Goal: Information Seeking & Learning: Learn about a topic

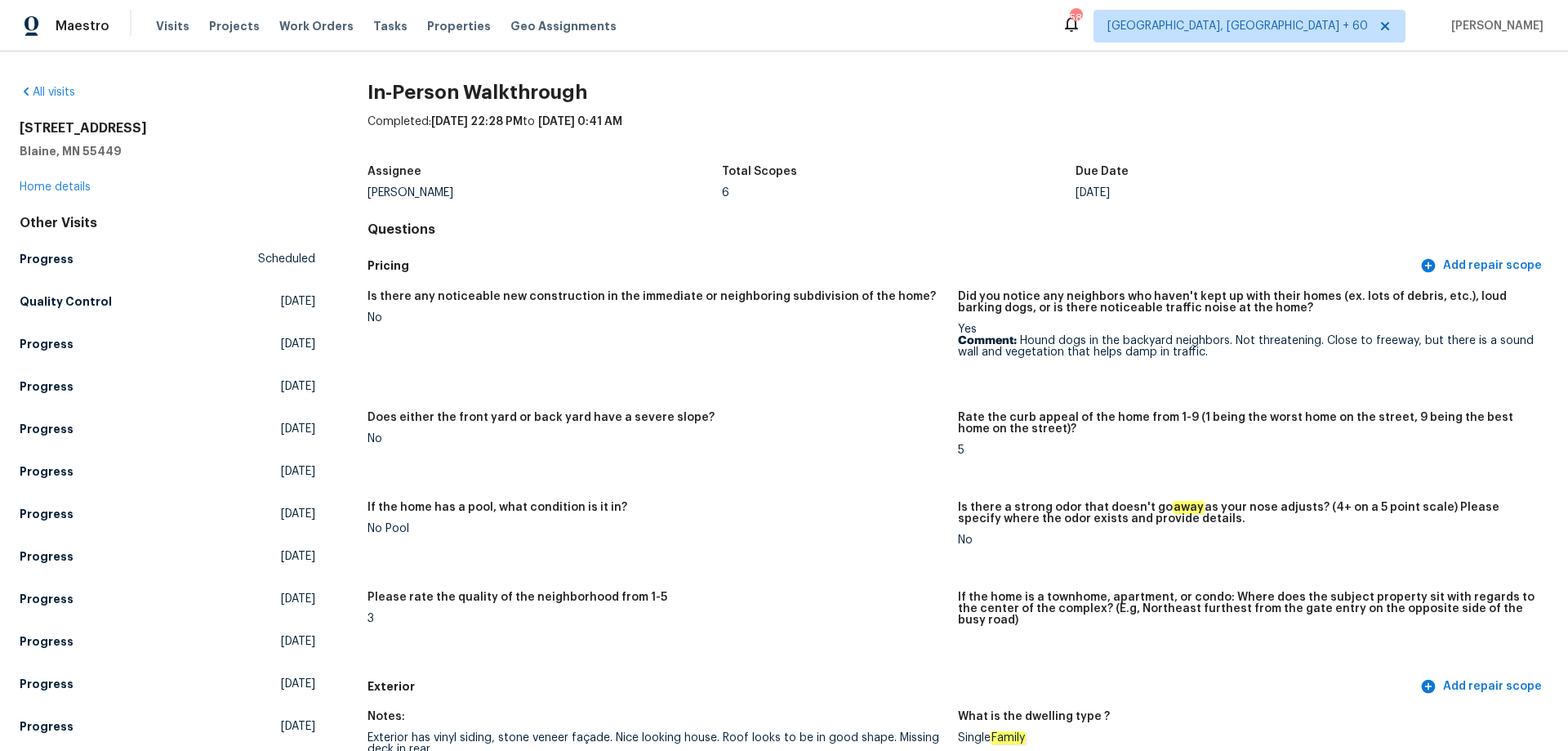
scroll to position [1807, 0]
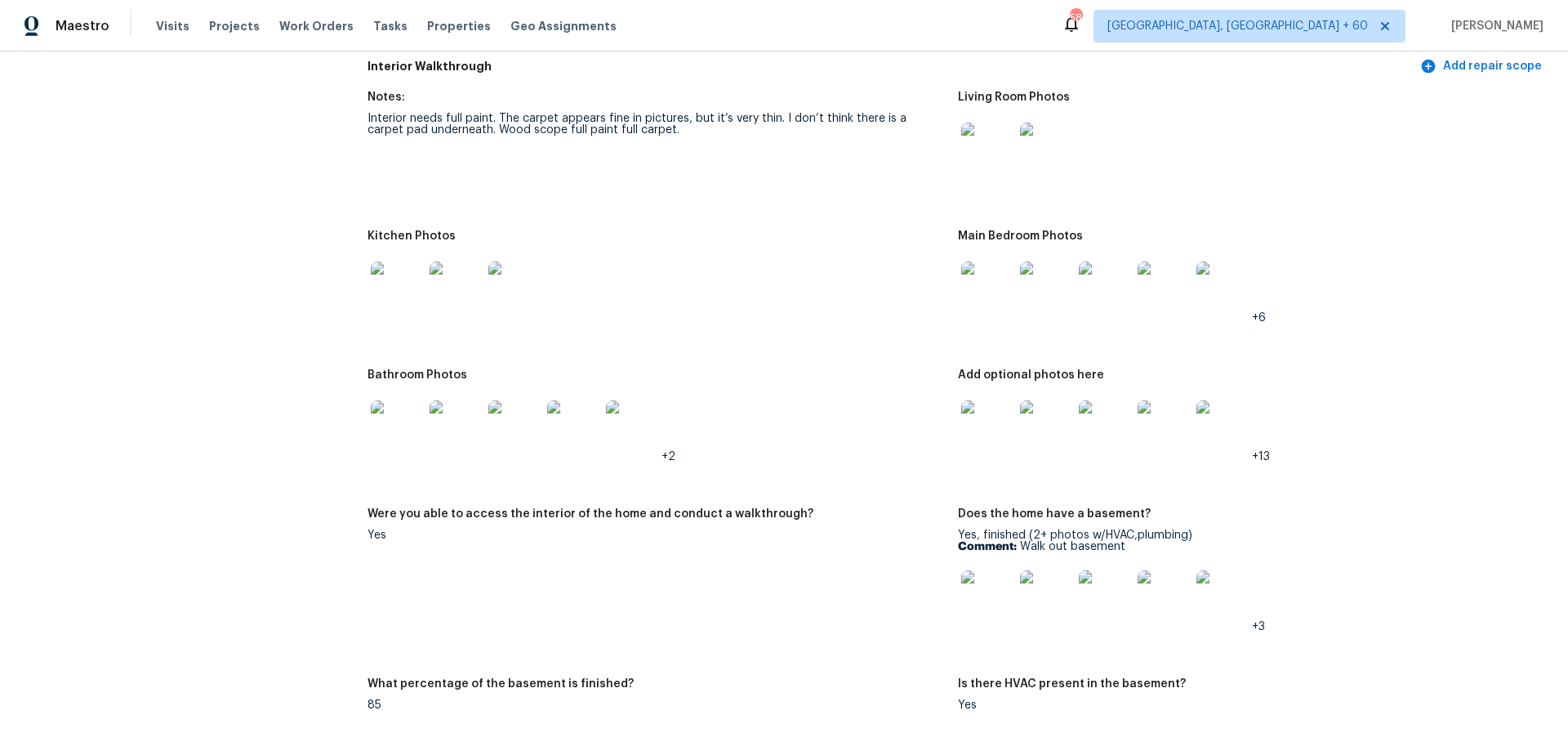
click at [160, 39] on div "Visits Projects Work Orders Tasks Properties Geo Assignments" at bounding box center [396, 26] width 480 height 32
click at [158, 22] on span "Visits" at bounding box center [173, 27] width 33 height 17
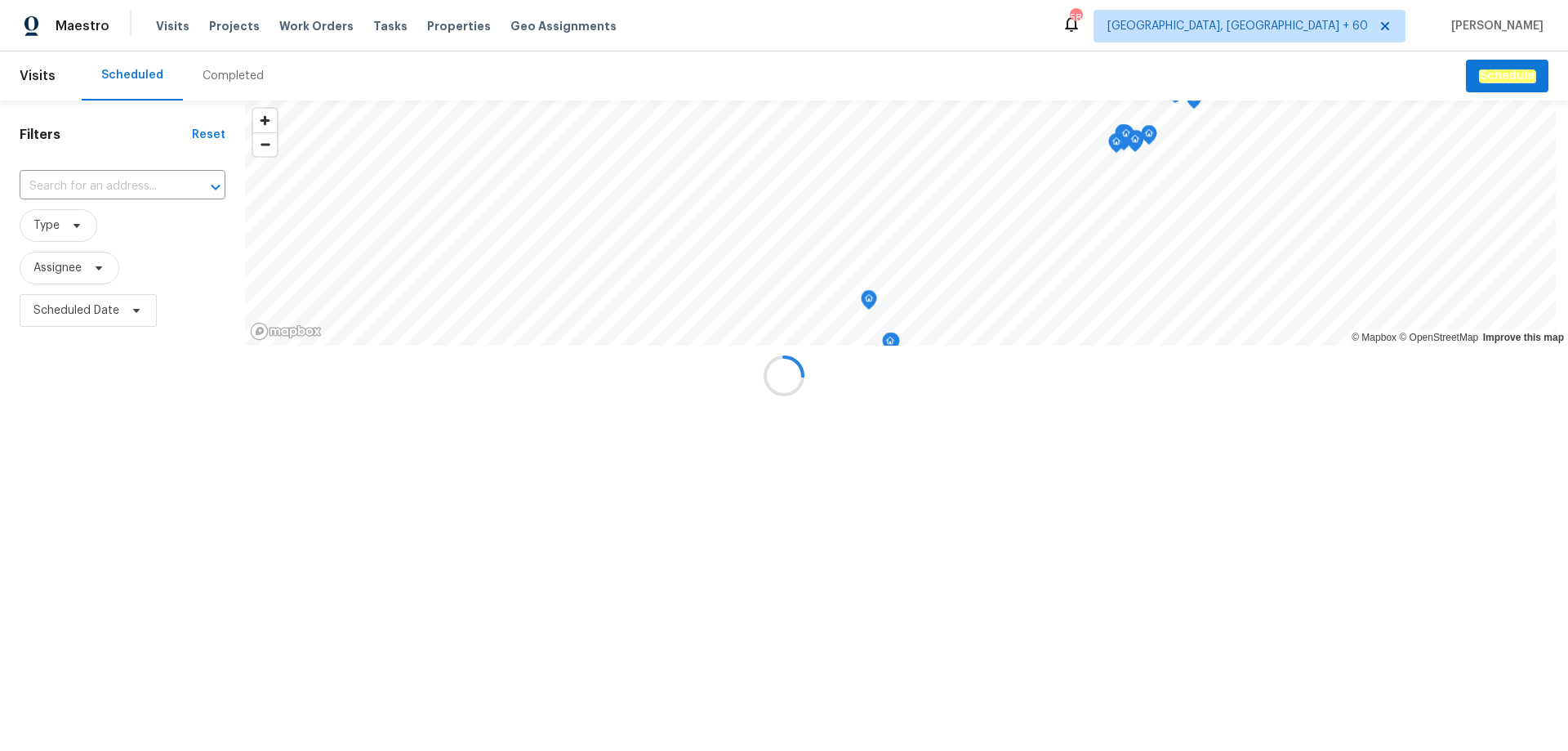
click at [220, 77] on div at bounding box center [784, 375] width 1568 height 751
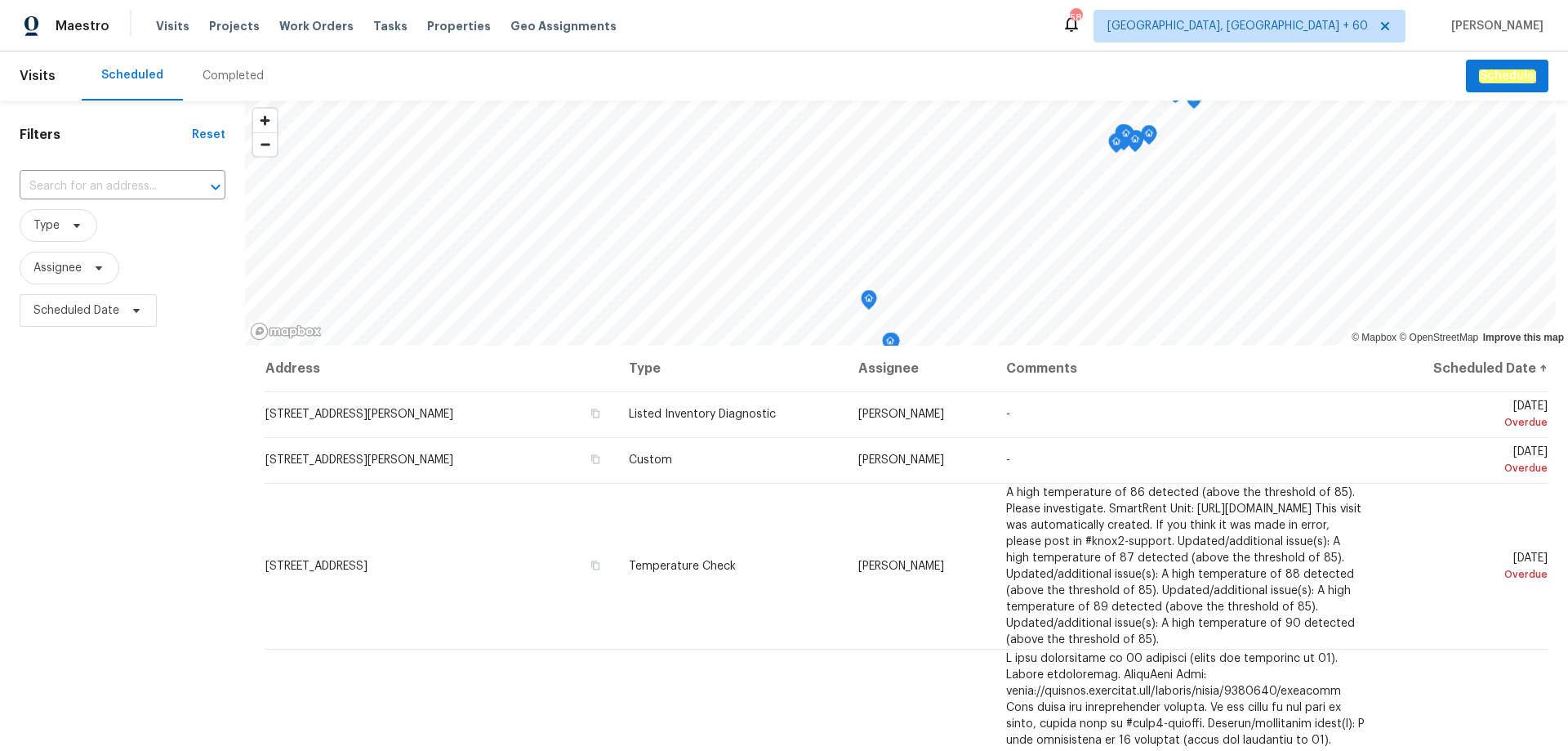
click at [225, 73] on div "Completed" at bounding box center [233, 76] width 61 height 17
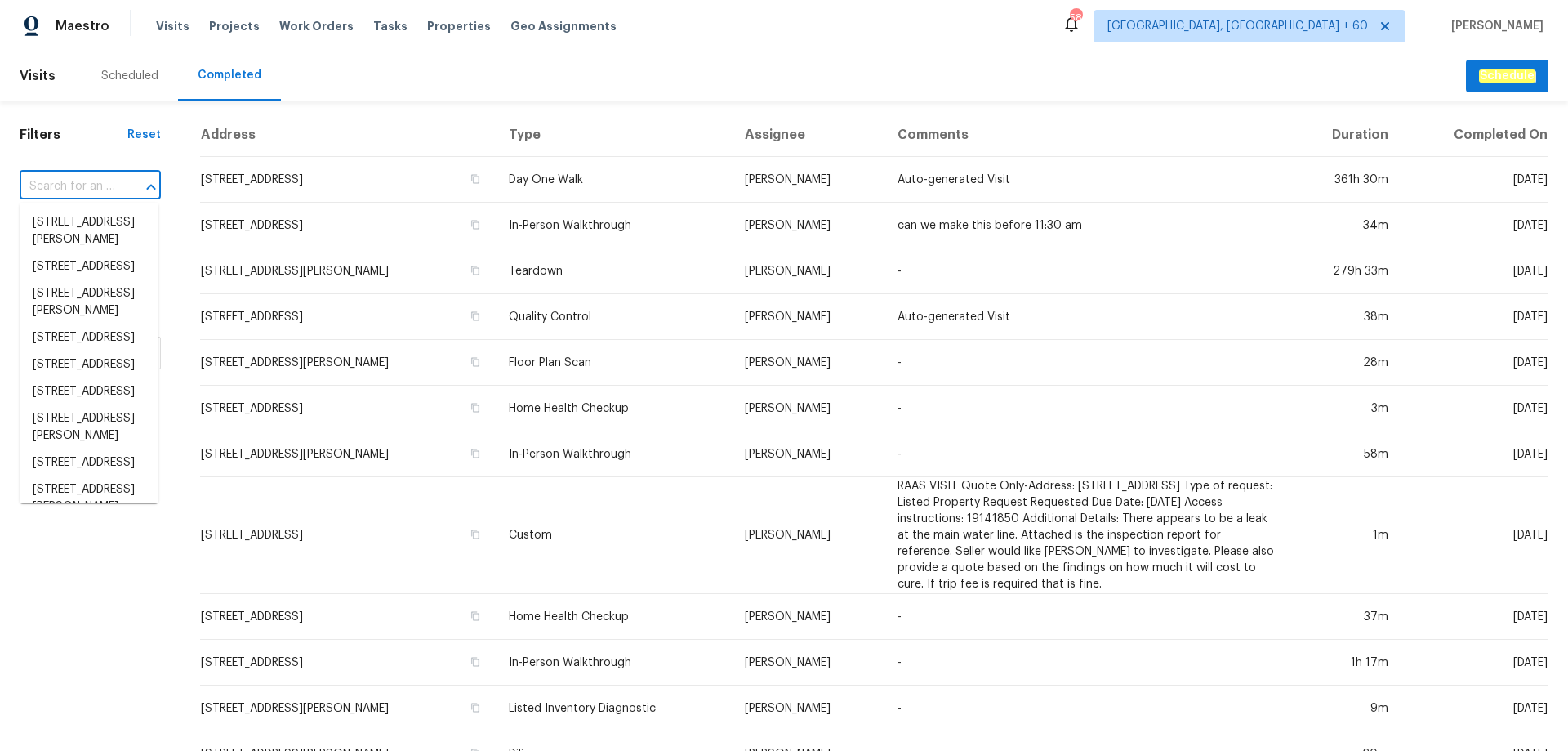
click at [56, 180] on input "text" at bounding box center [67, 187] width 95 height 26
paste input "[STREET_ADDRESS][PERSON_NAME][PERSON_NAME]"
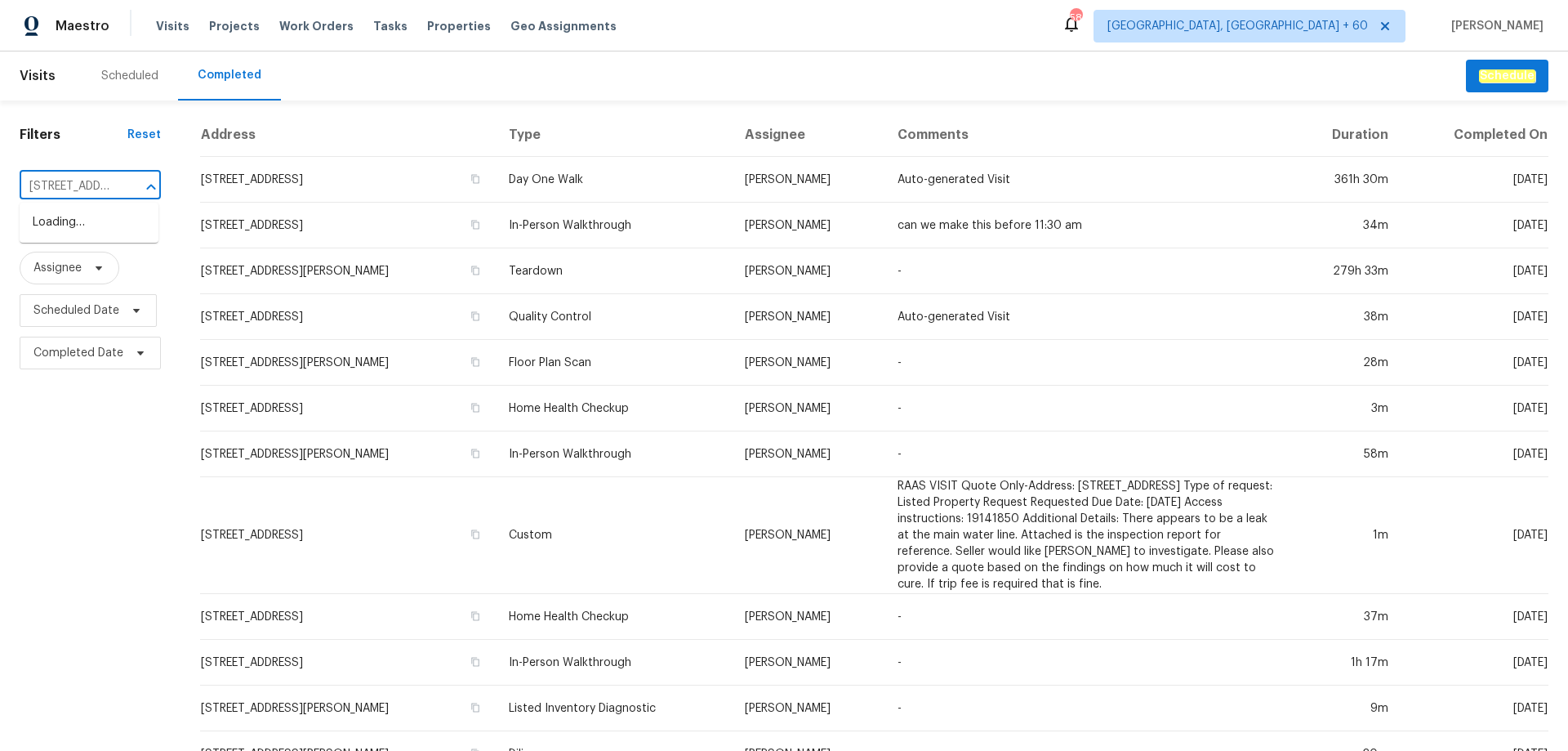
scroll to position [0, 179]
type input "[STREET_ADDRESS][PERSON_NAME][PERSON_NAME]"
click at [77, 237] on li "[STREET_ADDRESS][PERSON_NAME][PERSON_NAME]" at bounding box center [89, 240] width 139 height 61
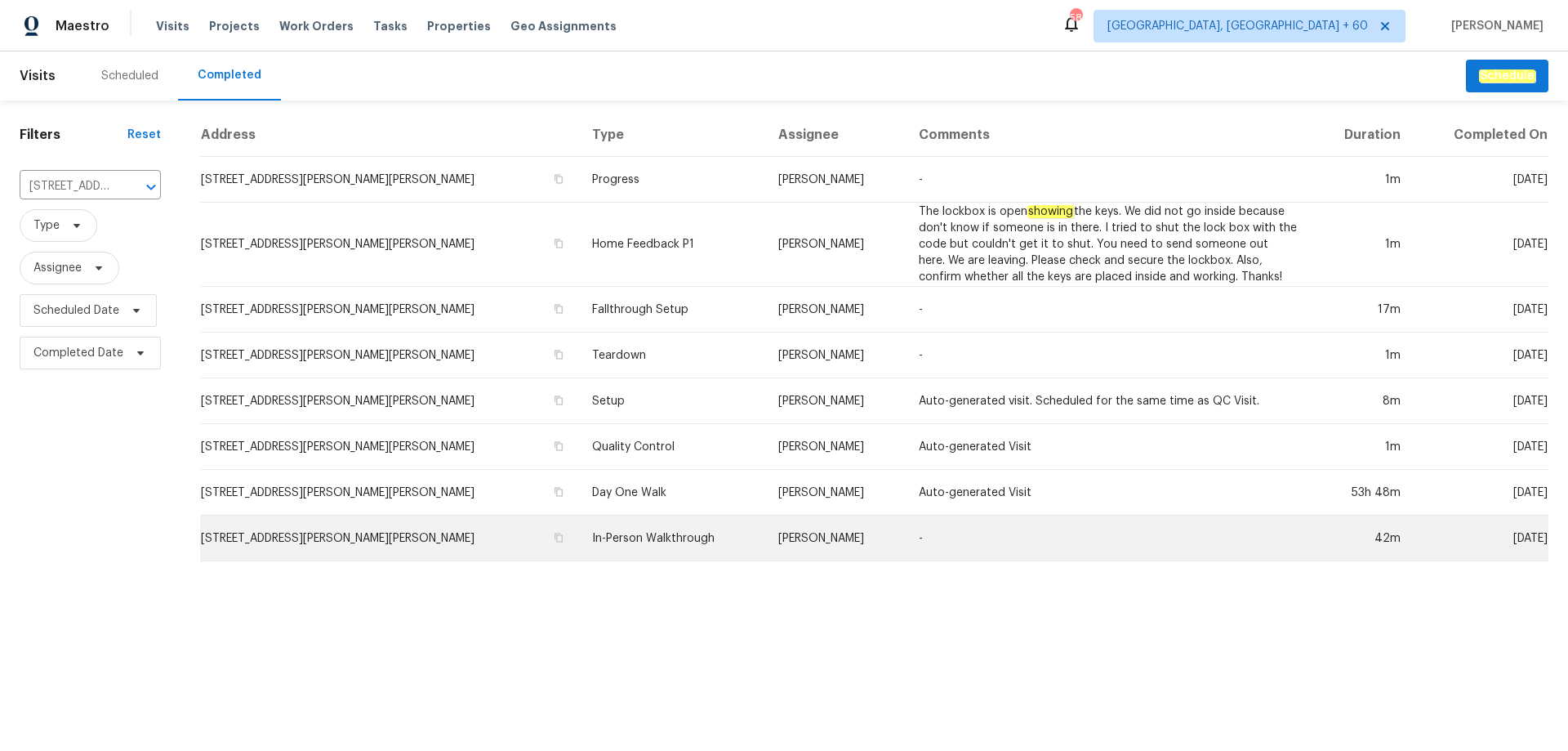
click at [358, 526] on td "[STREET_ADDRESS][PERSON_NAME][PERSON_NAME]" at bounding box center [389, 538] width 379 height 46
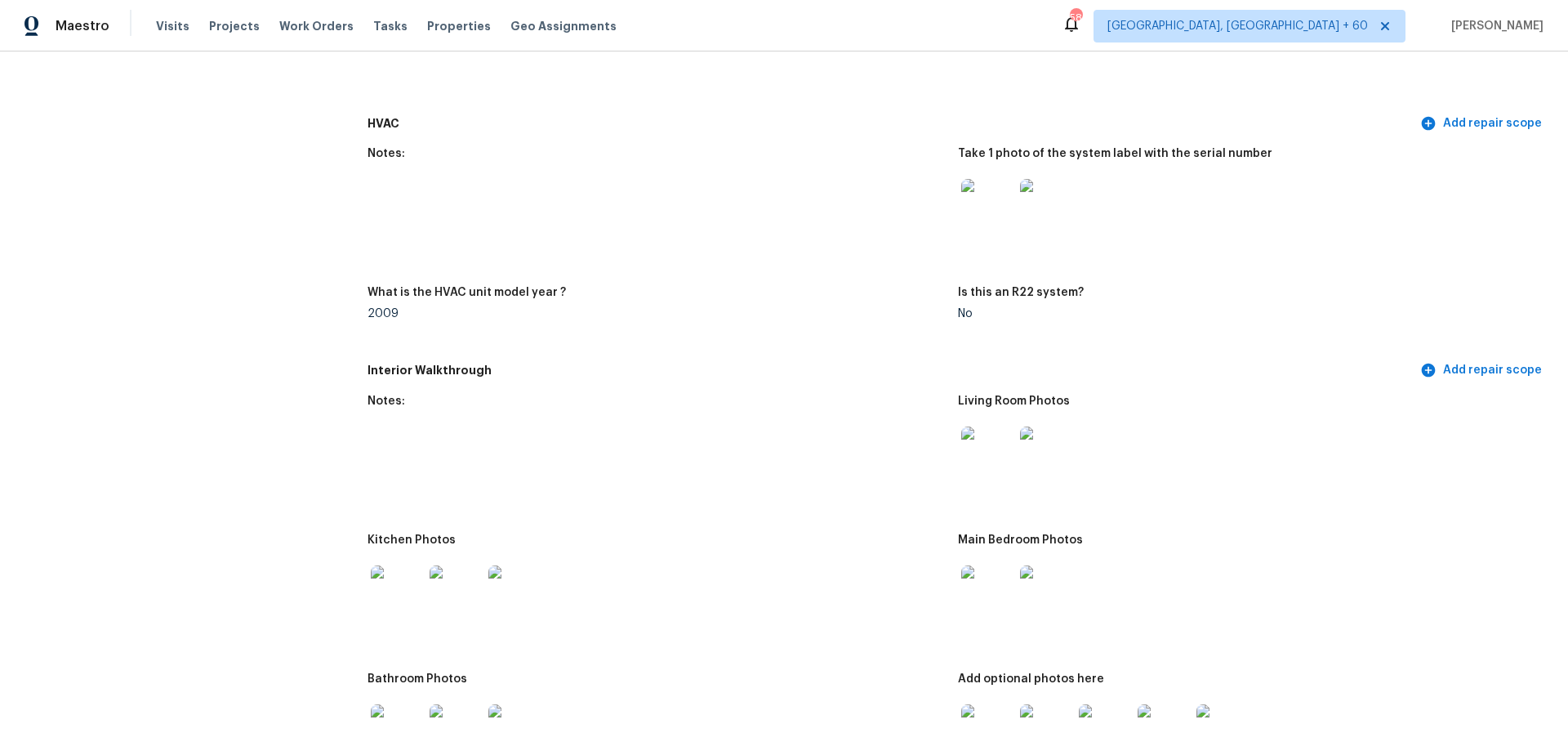
scroll to position [1470, 0]
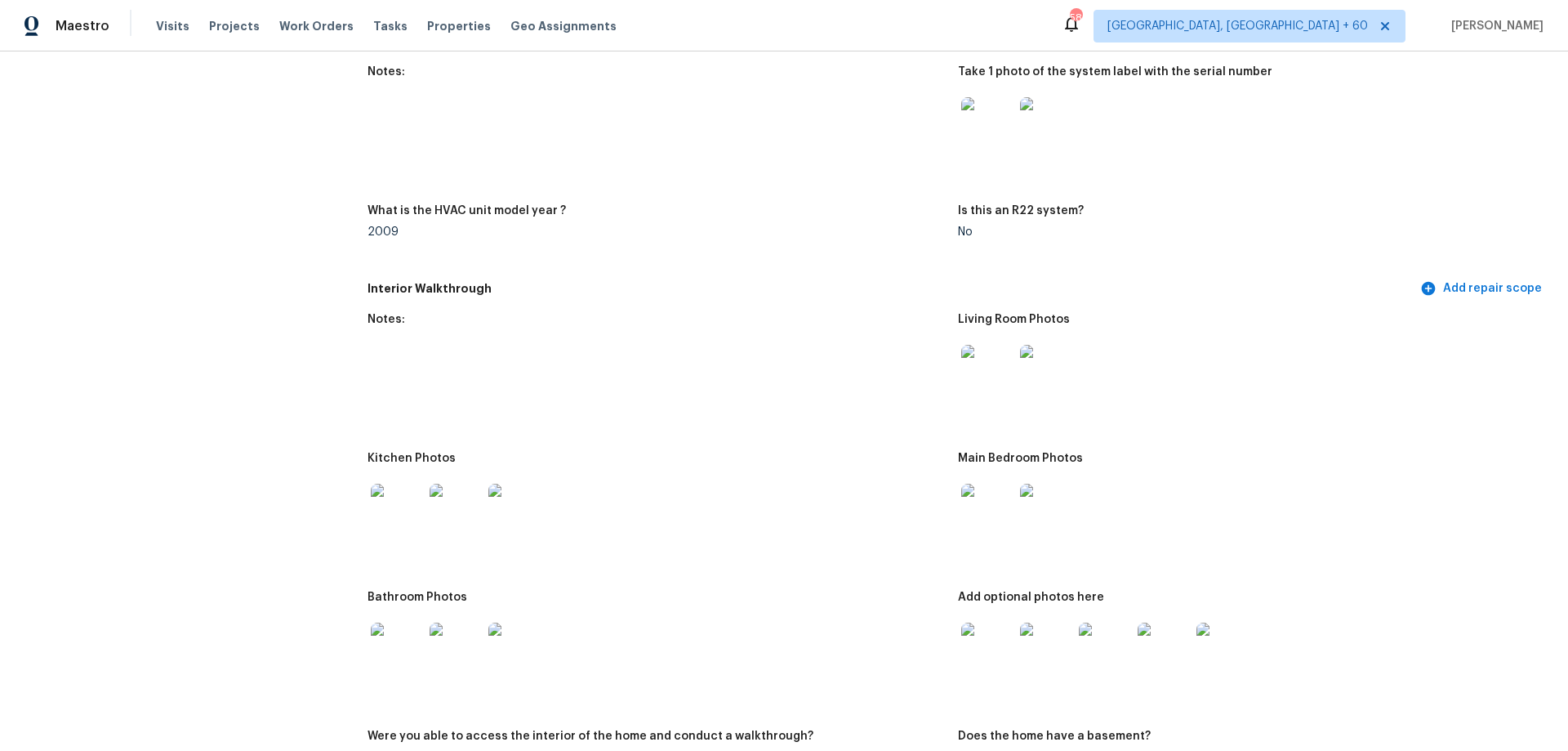
click at [990, 395] on figure "Living Room Photos" at bounding box center [1254, 373] width 591 height 119
click at [984, 358] on img at bounding box center [987, 370] width 52 height 52
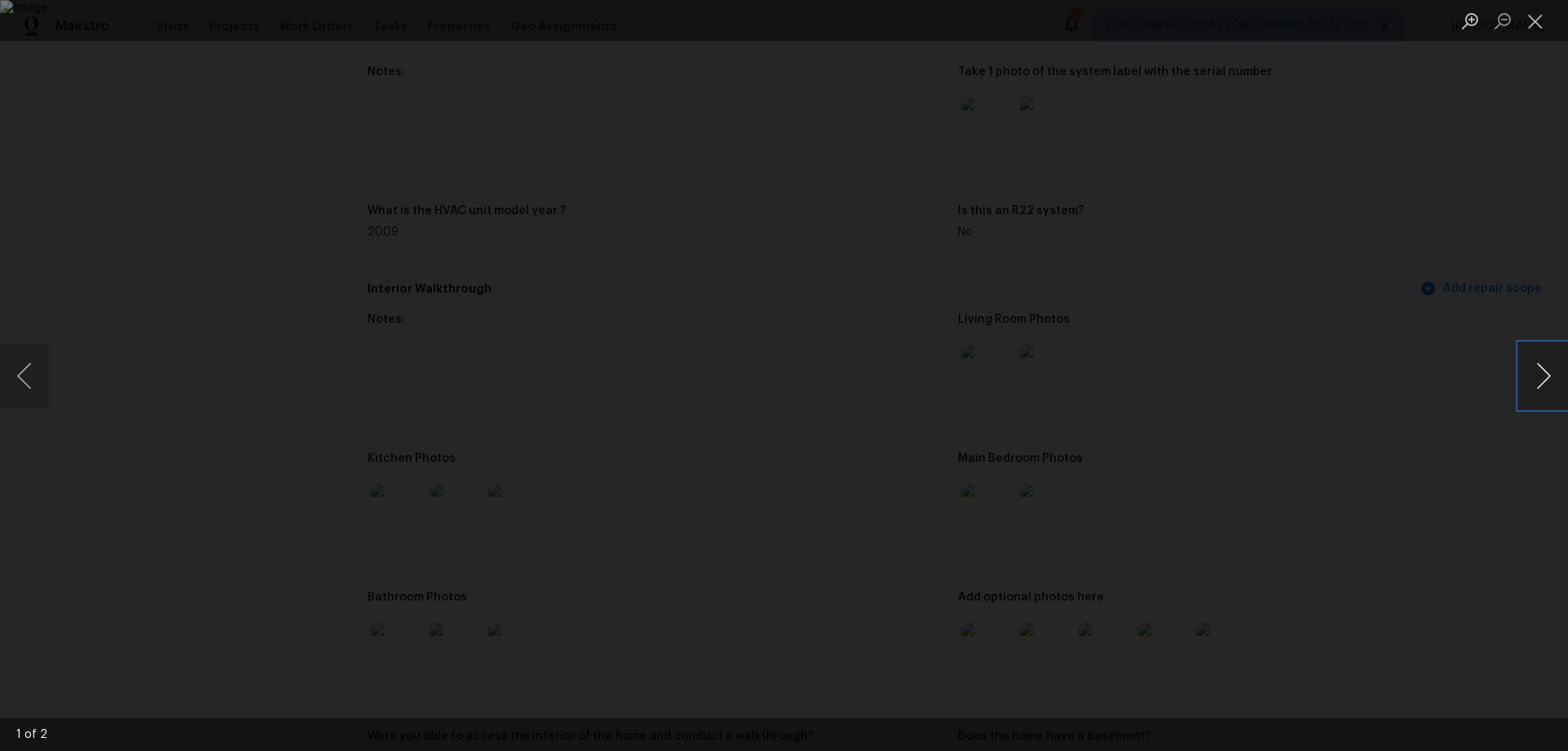
click at [1547, 380] on button "Next image" at bounding box center [1543, 375] width 49 height 66
click at [1544, 382] on button "Next image" at bounding box center [1543, 375] width 49 height 66
click at [37, 368] on button "Previous image" at bounding box center [24, 375] width 49 height 66
click at [1543, 21] on button "Close lightbox" at bounding box center [1535, 21] width 32 height 28
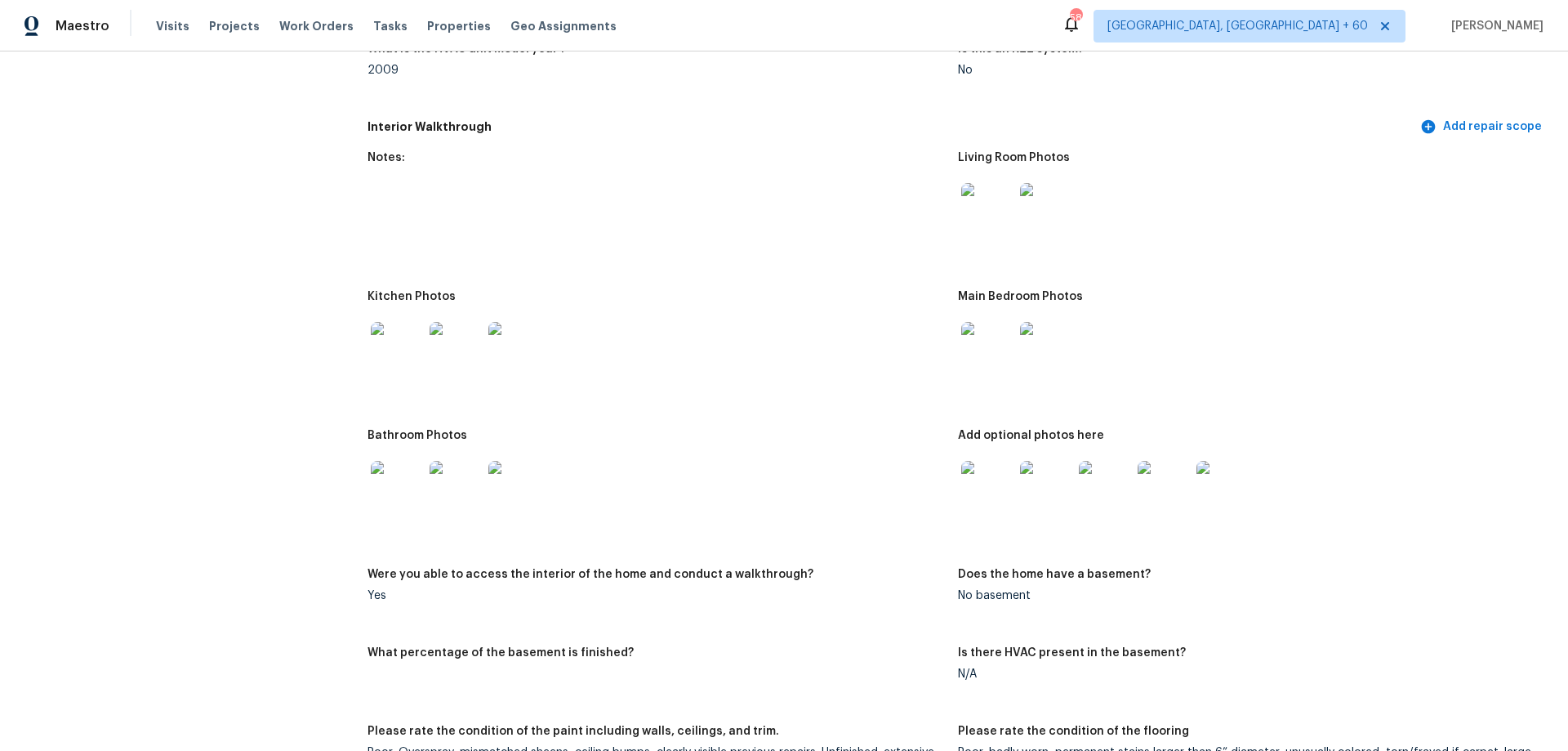
scroll to position [1634, 0]
click at [998, 184] on img at bounding box center [987, 207] width 52 height 52
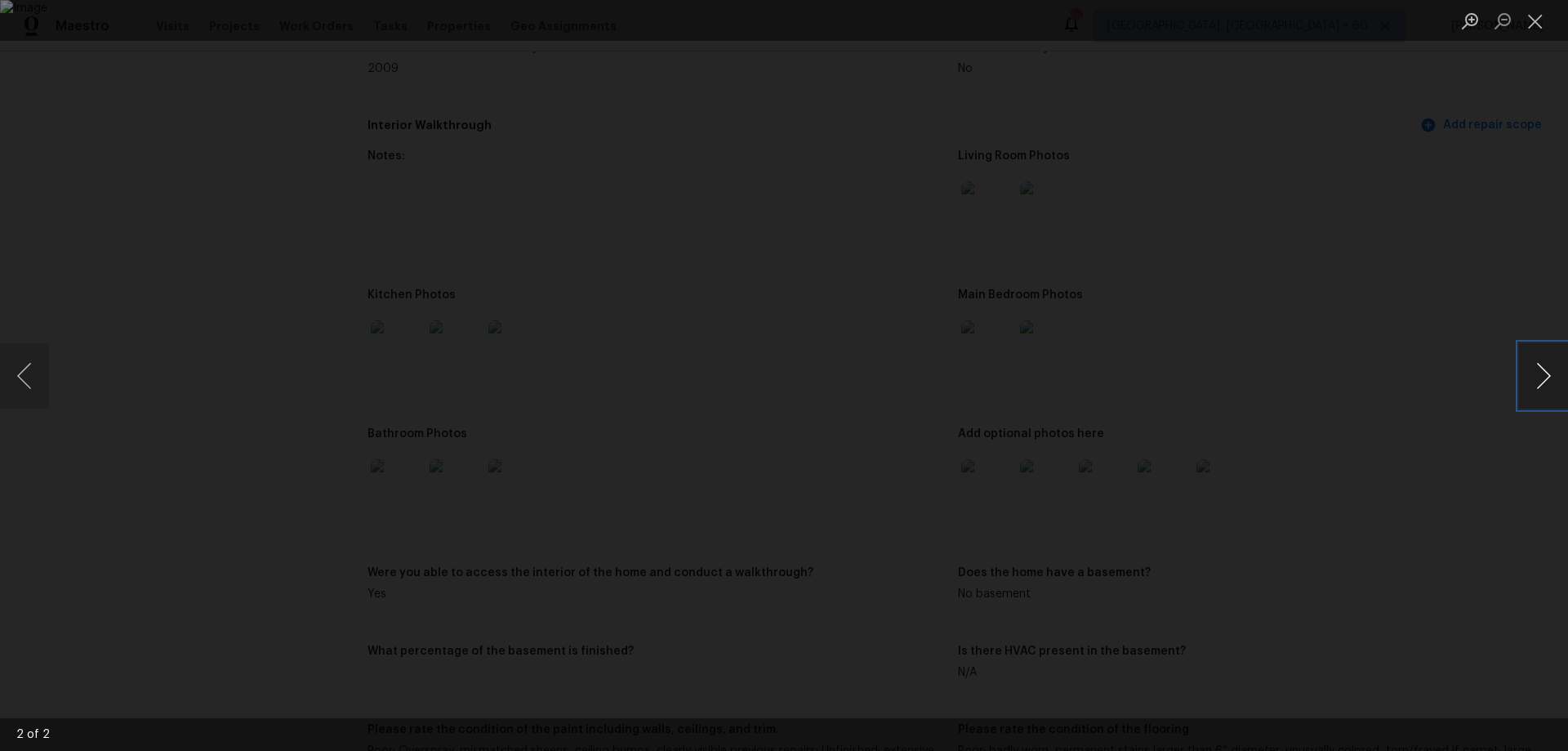
click at [1542, 365] on button "Next image" at bounding box center [1543, 375] width 49 height 66
click at [1541, 22] on button "Close lightbox" at bounding box center [1535, 21] width 32 height 28
